Goal: Task Accomplishment & Management: Use online tool/utility

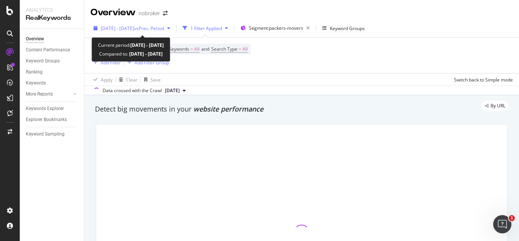
click at [164, 26] on span "vs Prev. Period" at bounding box center [149, 28] width 30 height 6
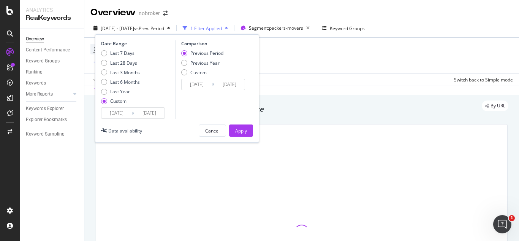
click at [132, 112] on icon at bounding box center [133, 112] width 2 height 7
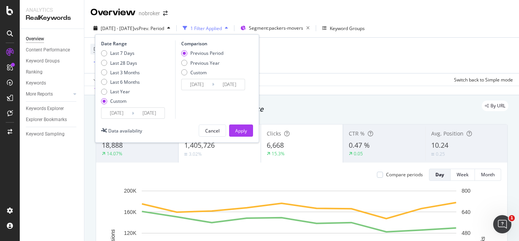
click at [162, 112] on input "2025/08/10" at bounding box center [149, 113] width 30 height 11
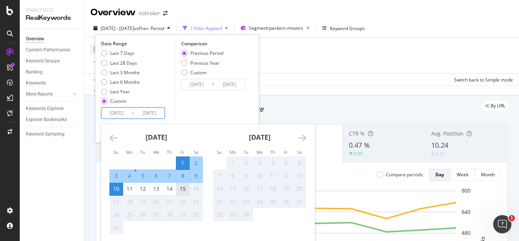
click at [185, 186] on div "15" at bounding box center [182, 189] width 13 height 8
type input "2025/08/15"
type input "2025/07/17"
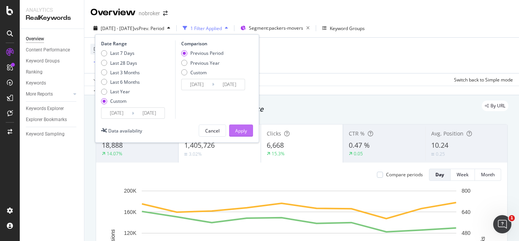
click at [243, 127] on div "Apply" at bounding box center [241, 130] width 12 height 11
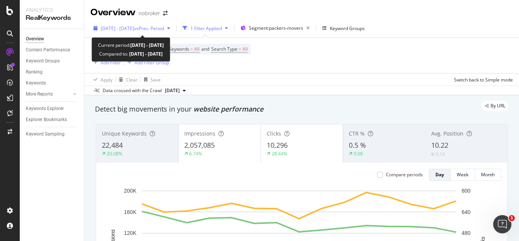
click at [155, 26] on span "vs Prev. Period" at bounding box center [149, 28] width 30 height 6
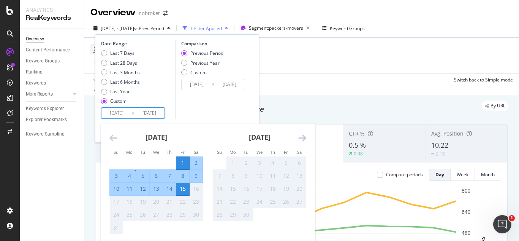
click at [127, 111] on input "2025/08/01" at bounding box center [116, 113] width 30 height 11
click at [127, 188] on div "11" at bounding box center [129, 189] width 13 height 8
type input "2025/08/11"
type input "2025/08/06"
type input "2025/08/10"
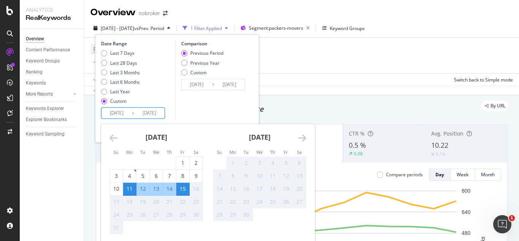
click at [182, 186] on div "15" at bounding box center [182, 189] width 13 height 8
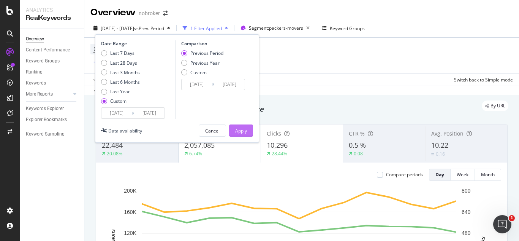
click at [246, 127] on div "Apply" at bounding box center [241, 130] width 12 height 6
